Goal: Task Accomplishment & Management: Complete application form

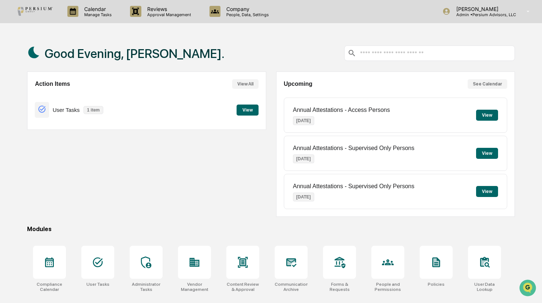
click at [245, 110] on button "View" at bounding box center [248, 109] width 22 height 11
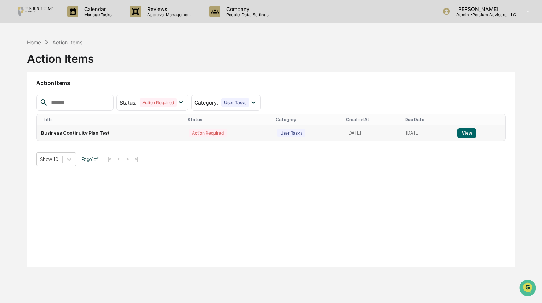
click at [471, 132] on button "View" at bounding box center [467, 133] width 19 height 10
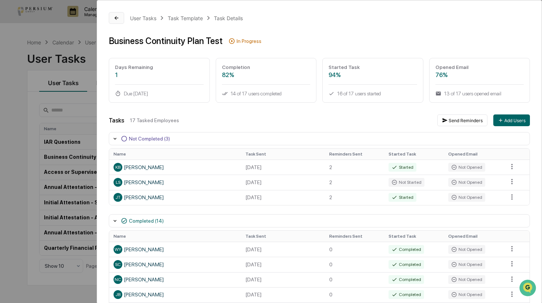
click at [113, 18] on button at bounding box center [116, 18] width 15 height 12
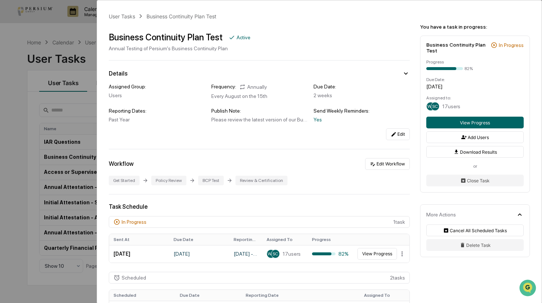
click at [78, 26] on div "User Tasks Business Continuity Plan Test Business Continuity Plan Test Active A…" at bounding box center [271, 151] width 542 height 303
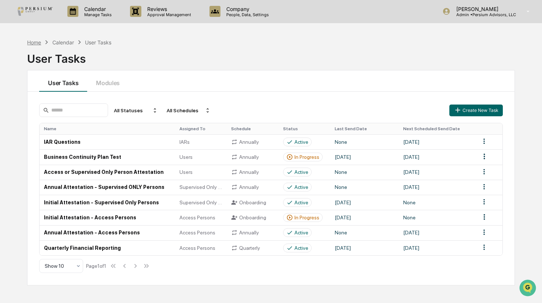
click at [33, 42] on div "Home" at bounding box center [34, 42] width 14 height 6
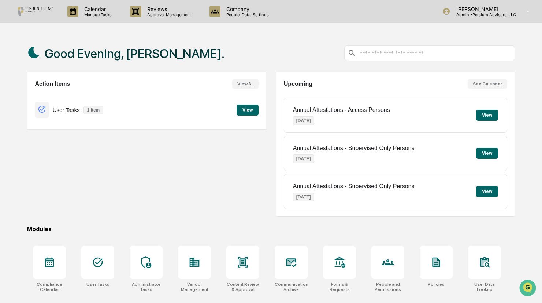
click at [252, 115] on div "User Tasks 1 item View" at bounding box center [147, 109] width 224 height 25
click at [252, 113] on button "View" at bounding box center [248, 109] width 22 height 11
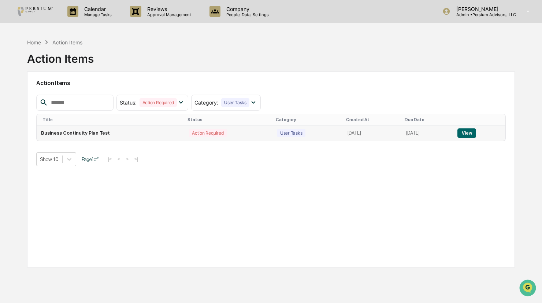
click at [475, 131] on button "View" at bounding box center [467, 133] width 19 height 10
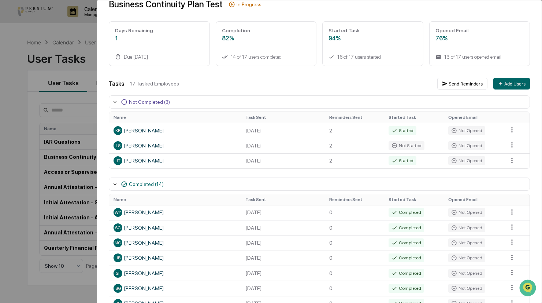
scroll to position [37, 0]
click at [20, 68] on div "User Tasks Business Continuity Plan Test Task Details Business Continuity Plan …" at bounding box center [271, 151] width 542 height 303
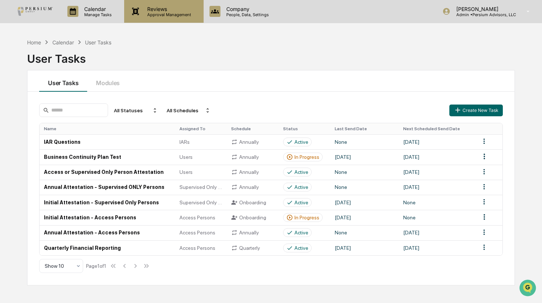
click at [146, 11] on p "Reviews" at bounding box center [168, 9] width 54 height 6
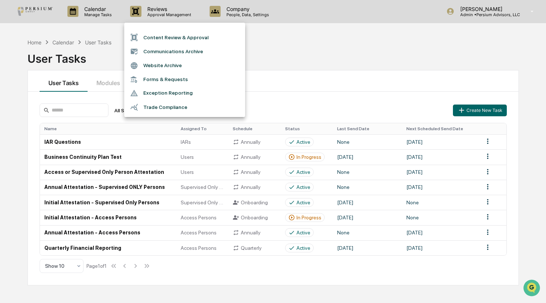
click at [162, 38] on li "Content Review & Approval" at bounding box center [184, 37] width 121 height 14
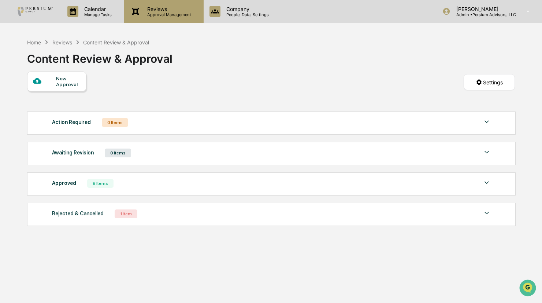
click at [157, 14] on p "Approval Management" at bounding box center [168, 14] width 54 height 5
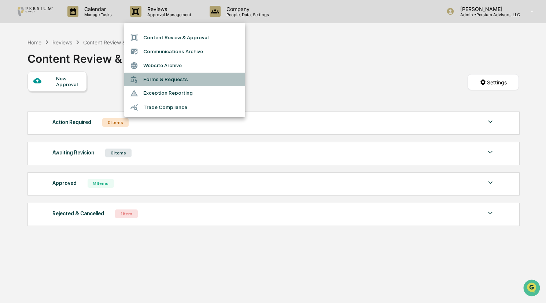
click at [161, 81] on li "Forms & Requests" at bounding box center [184, 80] width 121 height 14
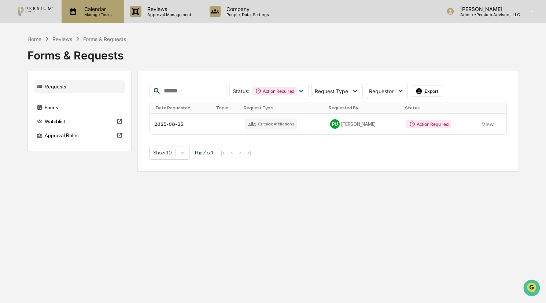
click at [102, 10] on p "Calendar" at bounding box center [96, 9] width 37 height 6
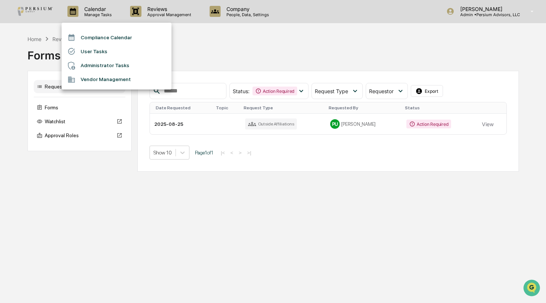
drag, startPoint x: 98, startPoint y: 36, endPoint x: 101, endPoint y: 62, distance: 26.2
click at [101, 62] on ul "Compliance Calendar User Tasks Administrator Tasks Vendor Management" at bounding box center [117, 56] width 110 height 67
click at [101, 62] on li "Administrator Tasks" at bounding box center [117, 66] width 110 height 14
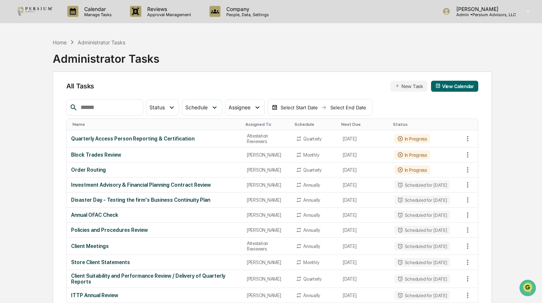
click at [126, 109] on input "text" at bounding box center [109, 108] width 62 height 10
click at [339, 134] on td "[DATE]" at bounding box center [364, 138] width 51 height 17
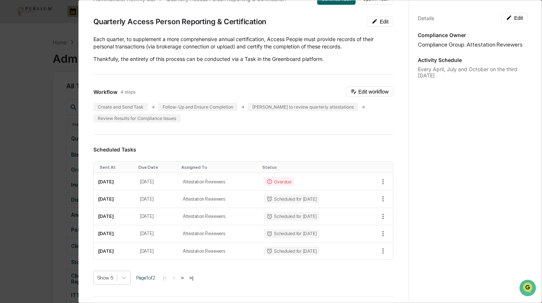
scroll to position [37, 0]
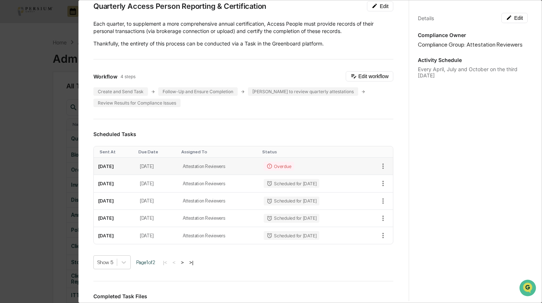
click at [232, 165] on td "Attestation Reviewers" at bounding box center [219, 166] width 81 height 17
click at [285, 162] on div "Overdue" at bounding box center [279, 166] width 30 height 9
click at [379, 165] on icon "button" at bounding box center [383, 166] width 8 height 8
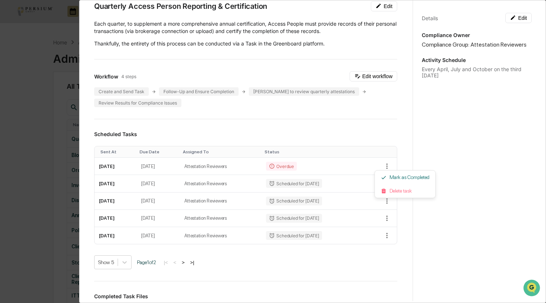
click at [336, 128] on div at bounding box center [273, 151] width 546 height 303
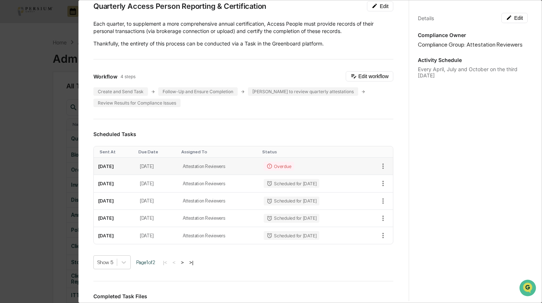
click at [117, 164] on td "[DATE]" at bounding box center [115, 166] width 42 height 17
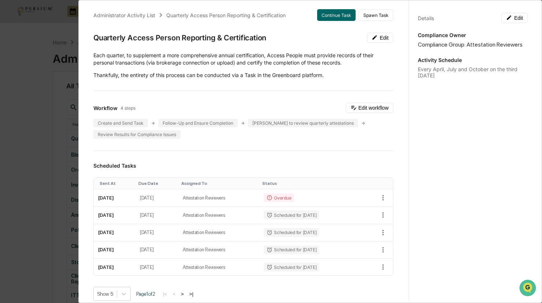
scroll to position [0, 0]
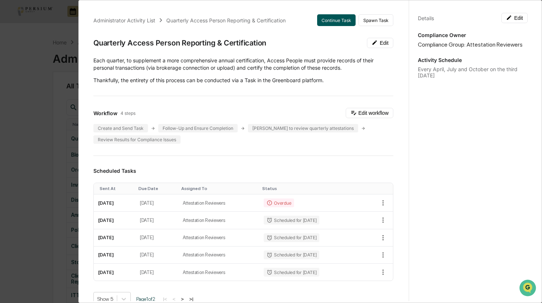
click at [331, 15] on button "Continue Task" at bounding box center [336, 20] width 38 height 12
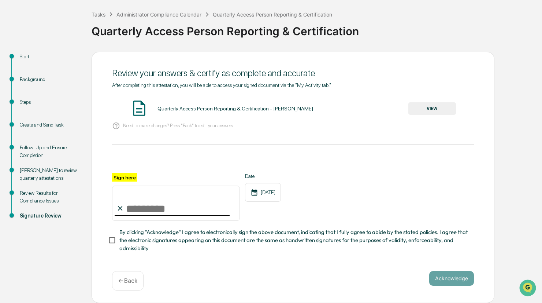
scroll to position [38, 0]
click at [439, 107] on button "VIEW" at bounding box center [433, 108] width 48 height 12
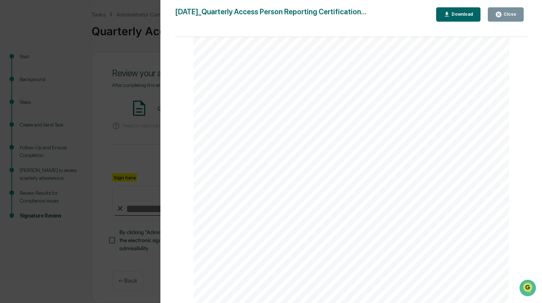
scroll to position [198, 0]
click at [515, 17] on div "Close" at bounding box center [506, 14] width 21 height 7
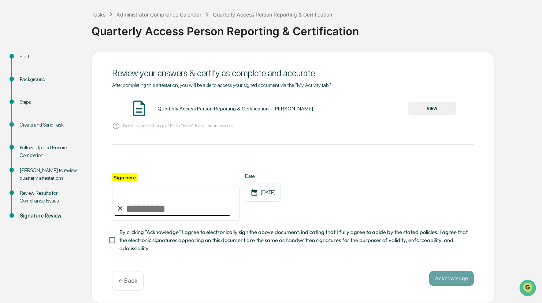
click at [56, 192] on div "Review Results for Compliance Issues" at bounding box center [50, 196] width 60 height 15
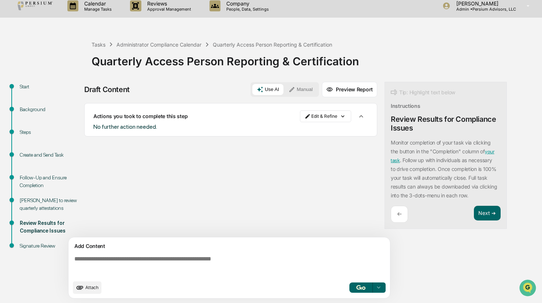
scroll to position [5, 0]
click at [37, 201] on div "[PERSON_NAME] to review quarterly attestations" at bounding box center [50, 204] width 60 height 15
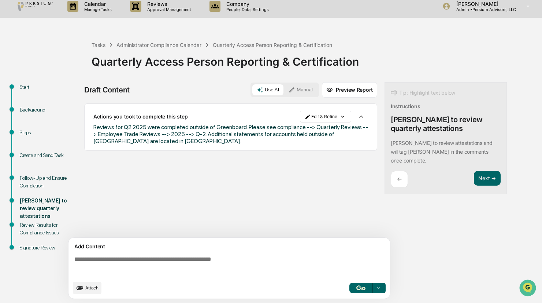
click at [35, 181] on div "Follow-Up and Ensure Completion" at bounding box center [50, 181] width 60 height 15
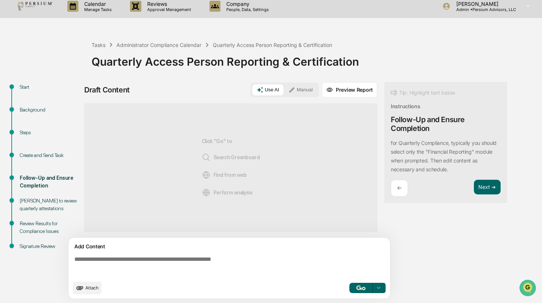
click at [29, 89] on div "Start" at bounding box center [50, 87] width 60 height 8
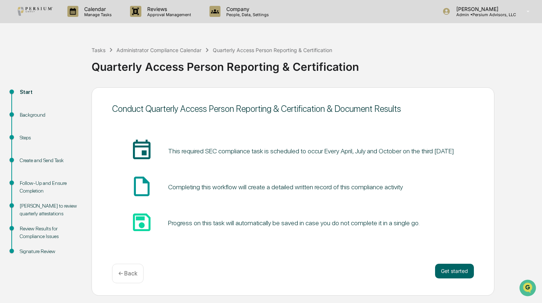
scroll to position [0, 0]
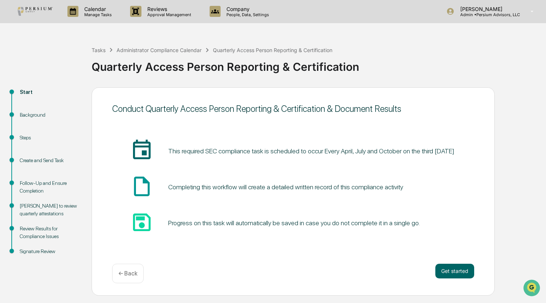
click at [30, 116] on div "Background" at bounding box center [50, 115] width 60 height 8
click at [27, 117] on div "Background" at bounding box center [50, 115] width 60 height 8
click at [135, 278] on div "← Back" at bounding box center [128, 273] width 32 height 19
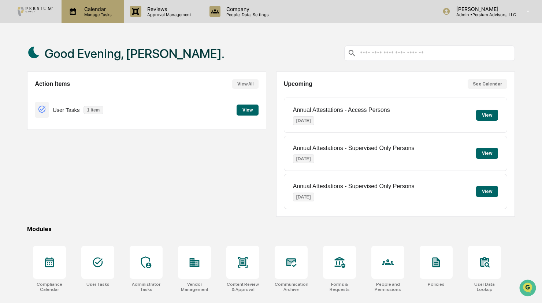
click at [99, 19] on div "Calendar Manage Tasks" at bounding box center [93, 11] width 63 height 23
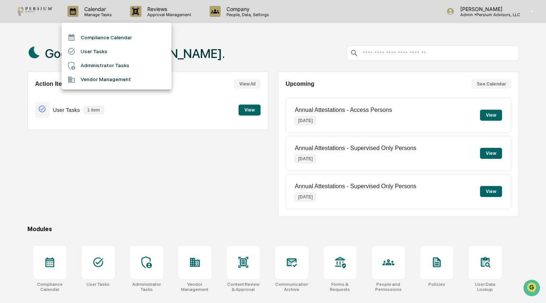
click at [88, 38] on li "Compliance Calendar" at bounding box center [117, 37] width 110 height 14
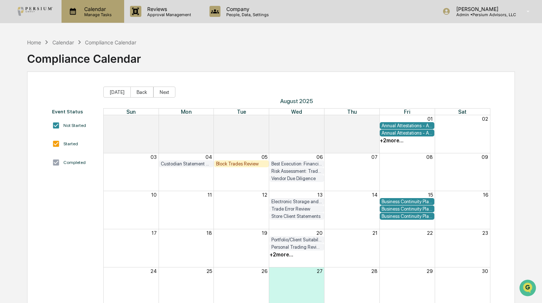
click at [101, 11] on p "Calendar" at bounding box center [96, 9] width 37 height 6
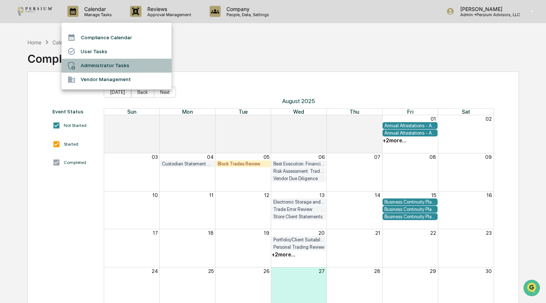
click at [96, 62] on li "Administrator Tasks" at bounding box center [117, 66] width 110 height 14
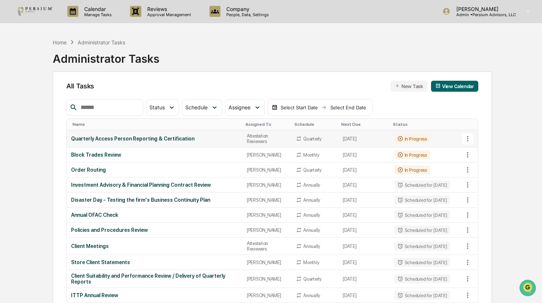
click at [472, 140] on button at bounding box center [468, 138] width 11 height 11
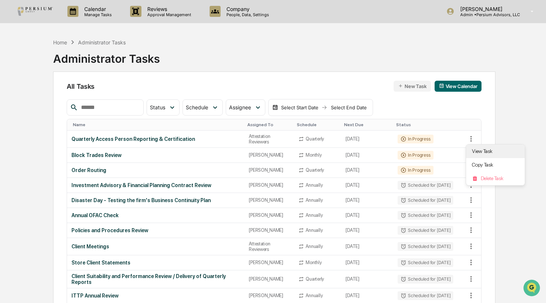
click at [474, 151] on li "View Task" at bounding box center [495, 151] width 59 height 14
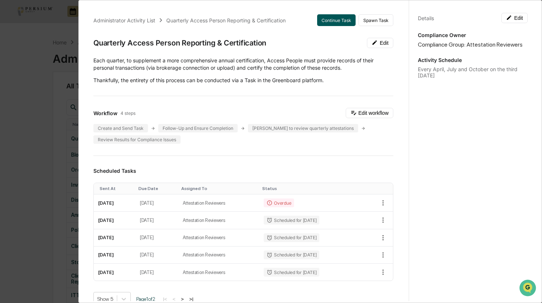
click at [336, 15] on button "Continue Task" at bounding box center [336, 20] width 38 height 12
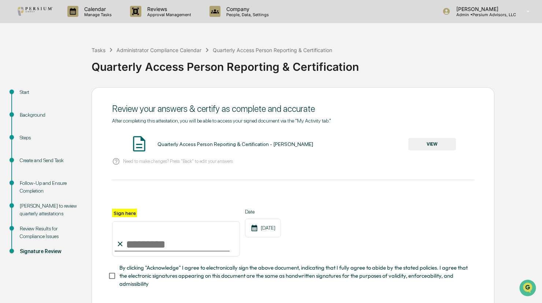
click at [434, 140] on button "VIEW" at bounding box center [433, 144] width 48 height 12
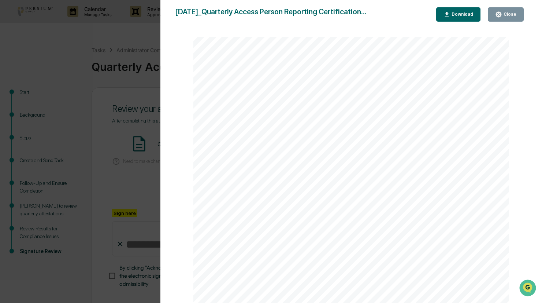
scroll to position [198, 0]
click at [505, 14] on div "Close" at bounding box center [510, 14] width 14 height 5
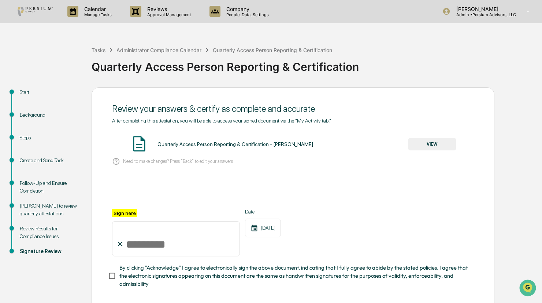
click at [186, 236] on input "Sign here" at bounding box center [176, 238] width 128 height 35
type input "**********"
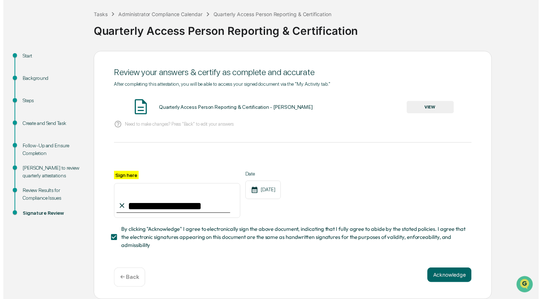
scroll to position [38, 0]
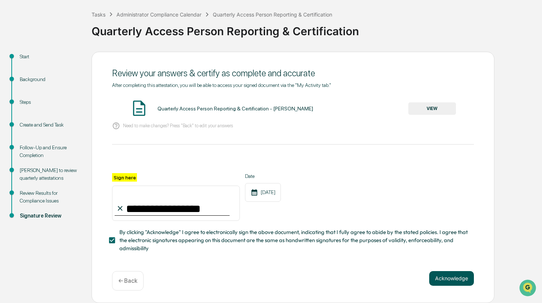
click at [444, 278] on button "Acknowledge" at bounding box center [452, 278] width 45 height 15
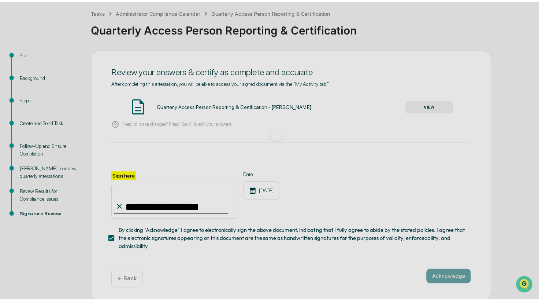
scroll to position [0, 0]
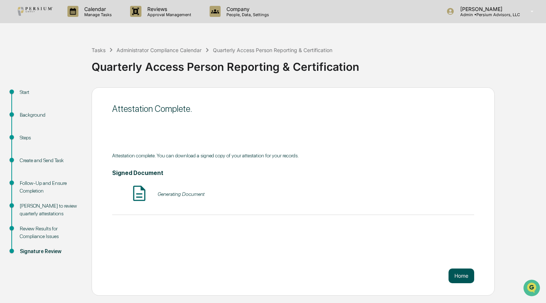
click at [452, 279] on button "Home" at bounding box center [462, 275] width 26 height 15
